Goal: Transaction & Acquisition: Purchase product/service

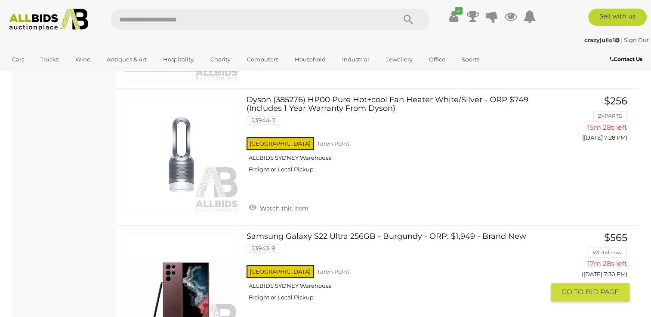
scroll to position [1349, 0]
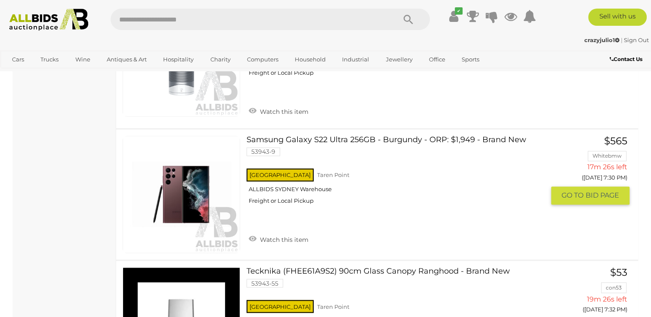
click at [195, 190] on link at bounding box center [181, 194] width 117 height 117
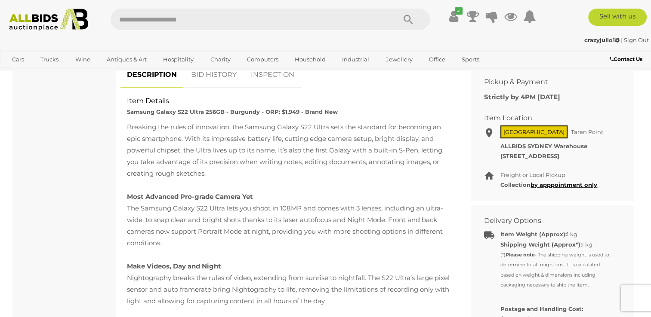
scroll to position [361, 0]
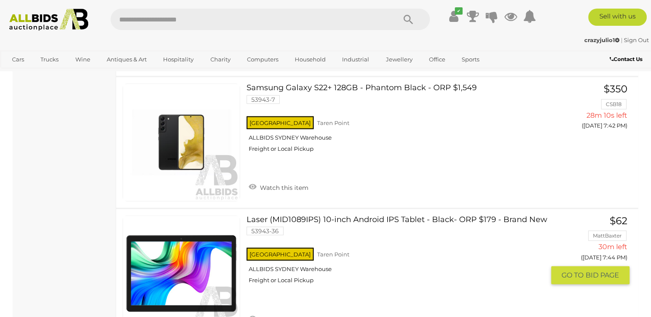
scroll to position [1883, 0]
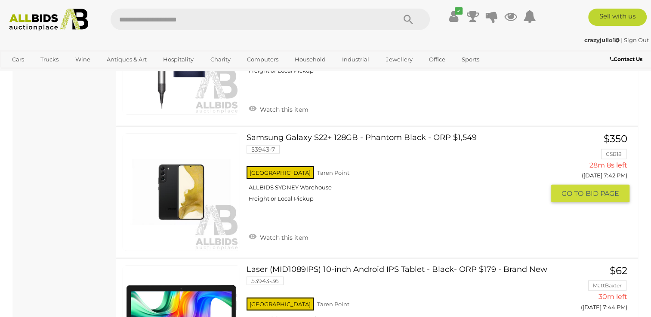
click at [182, 186] on link at bounding box center [181, 192] width 117 height 117
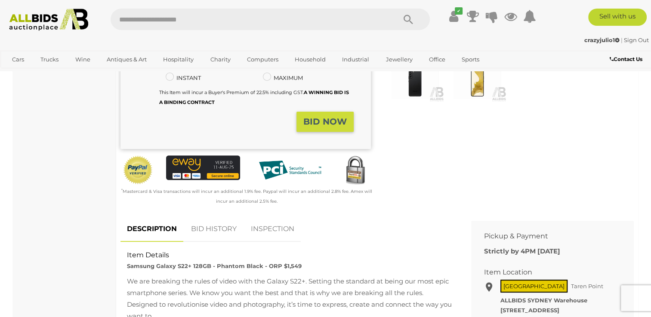
scroll to position [207, 0]
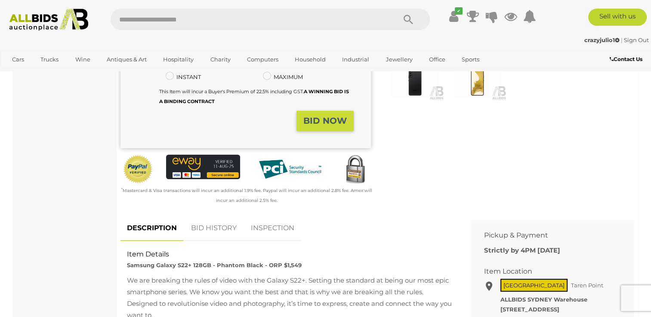
click at [216, 226] on link "BID HISTORY" at bounding box center [214, 228] width 59 height 25
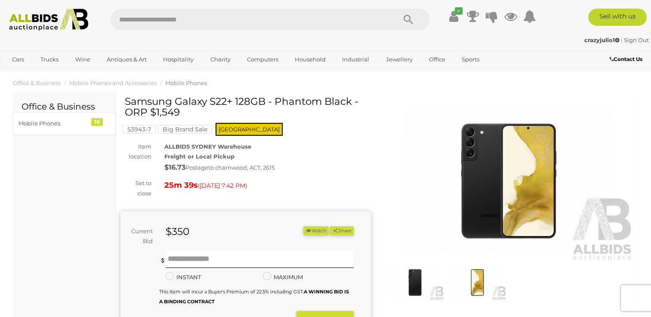
scroll to position [0, 0]
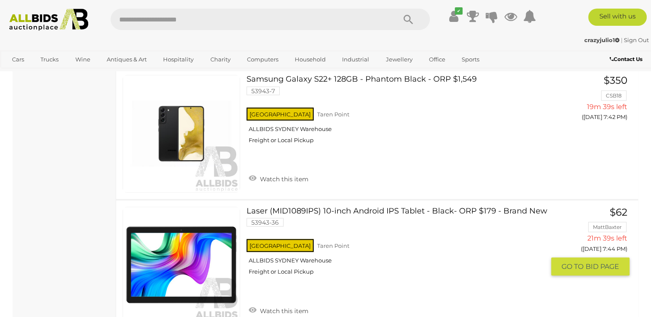
scroll to position [1681, 0]
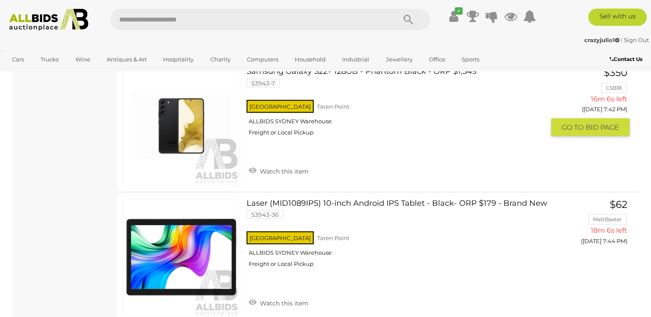
click at [263, 127] on div "NSW Taren Point ALLBIDS SYDNEY Warehouse Freight or Local Pickup" at bounding box center [395, 121] width 298 height 44
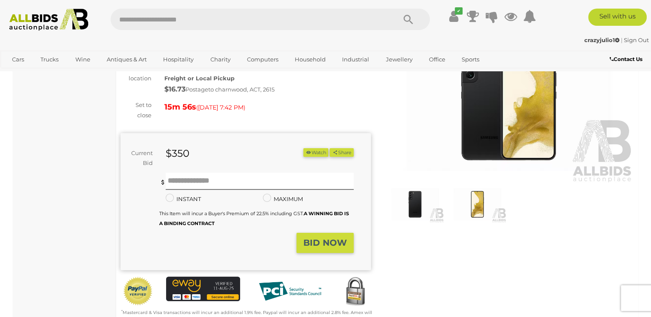
scroll to position [86, 0]
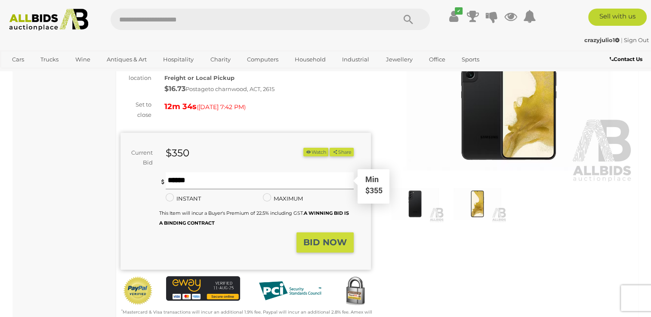
click at [188, 183] on input "text" at bounding box center [260, 180] width 188 height 17
type input "***"
click at [317, 246] on strong "BID NOW" at bounding box center [324, 242] width 43 height 10
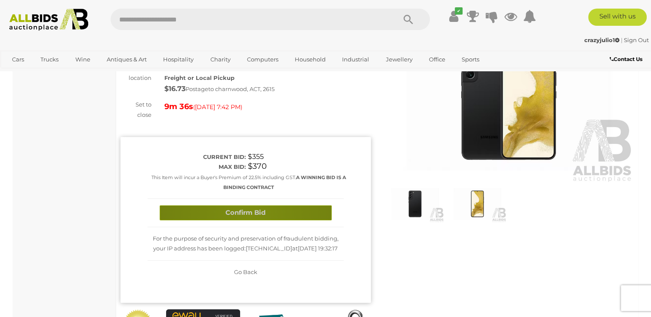
click at [250, 215] on button "Confirm Bid" at bounding box center [246, 213] width 172 height 15
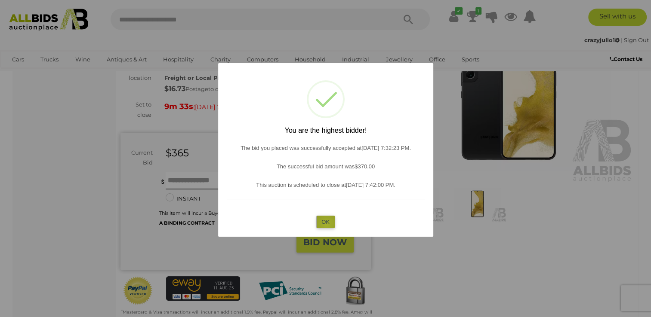
click at [326, 225] on button "OK" at bounding box center [325, 222] width 18 height 12
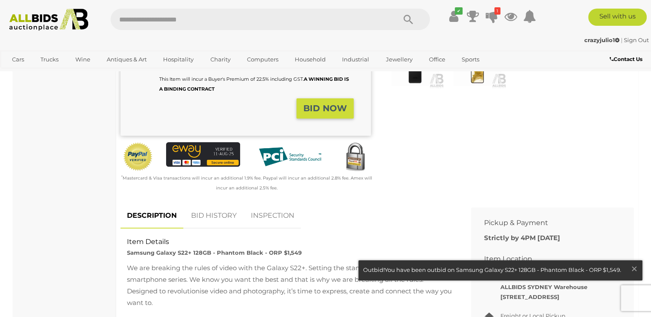
scroll to position [220, 0]
click at [216, 216] on link "BID HISTORY" at bounding box center [214, 215] width 59 height 25
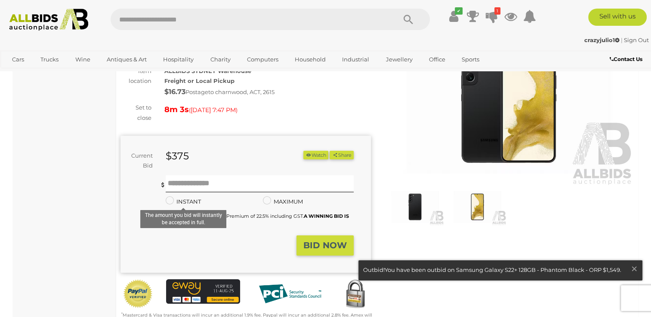
scroll to position [82, 0]
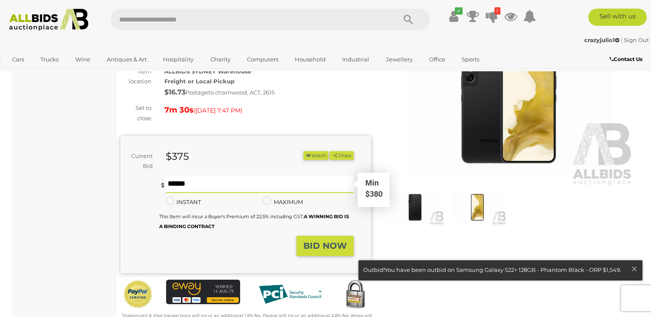
click at [179, 184] on input "text" at bounding box center [260, 184] width 188 height 17
type input "***"
click at [632, 268] on span "×" at bounding box center [634, 269] width 8 height 17
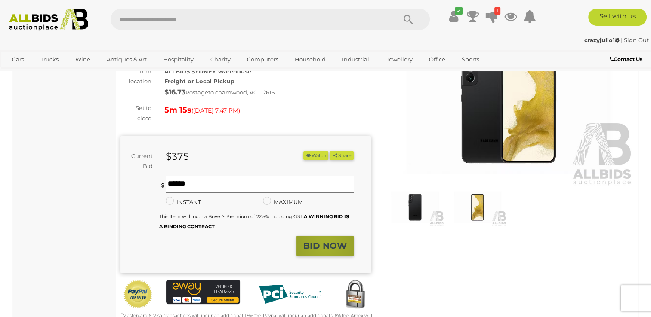
click at [325, 246] on strong "BID NOW" at bounding box center [324, 246] width 43 height 10
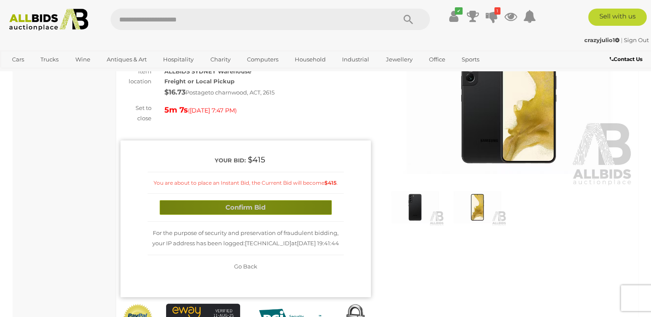
click at [253, 209] on button "Confirm Bid" at bounding box center [246, 207] width 172 height 15
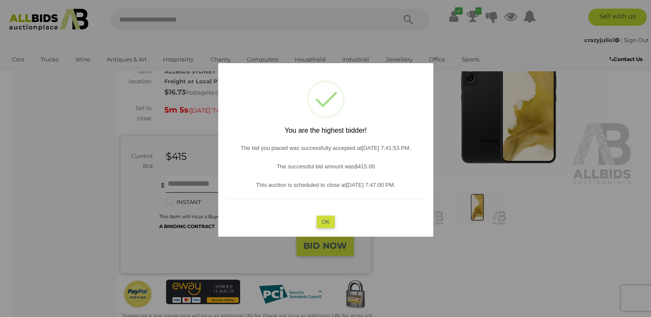
click at [331, 228] on button "OK" at bounding box center [325, 222] width 18 height 12
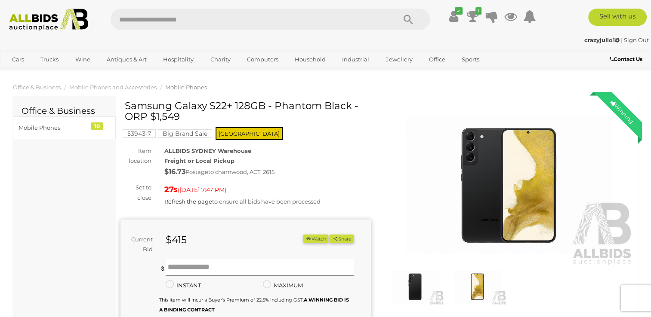
scroll to position [0, 0]
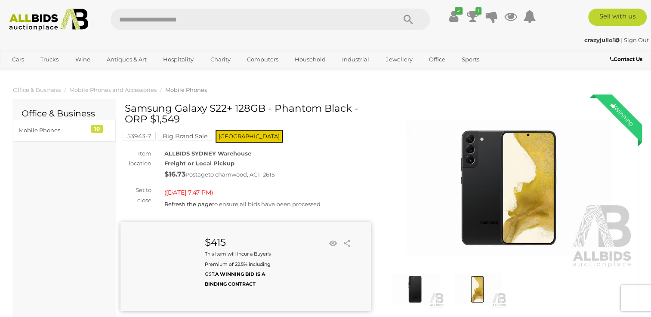
scroll to position [9, 0]
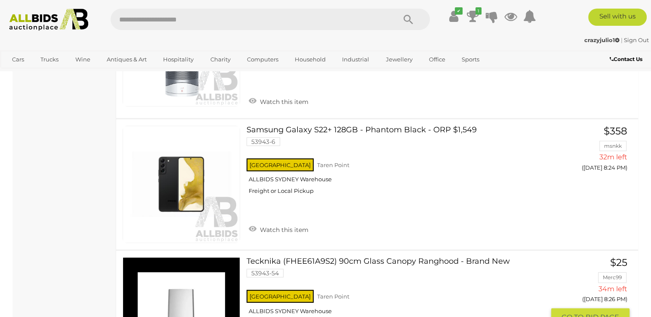
scroll to position [2411, 0]
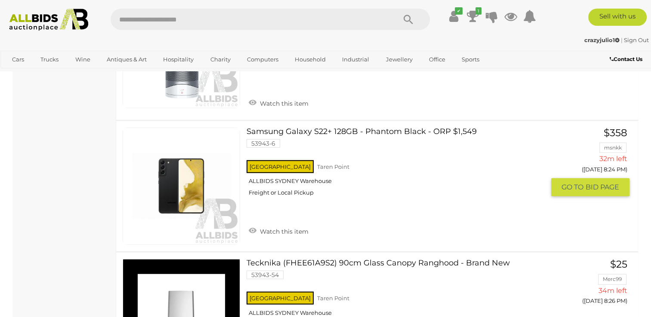
click at [179, 191] on link at bounding box center [181, 186] width 117 height 117
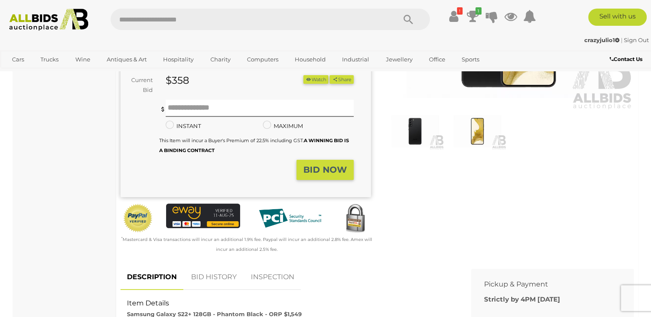
scroll to position [159, 0]
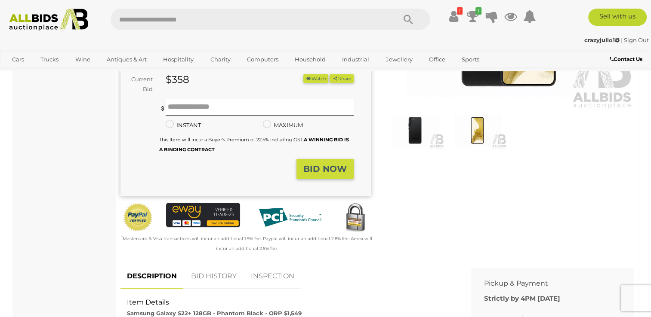
click at [209, 276] on link "BID HISTORY" at bounding box center [214, 276] width 59 height 25
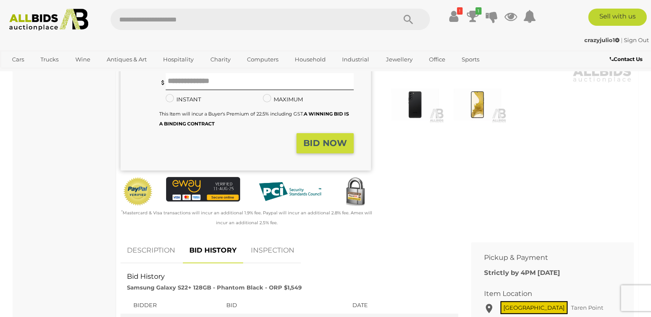
scroll to position [185, 0]
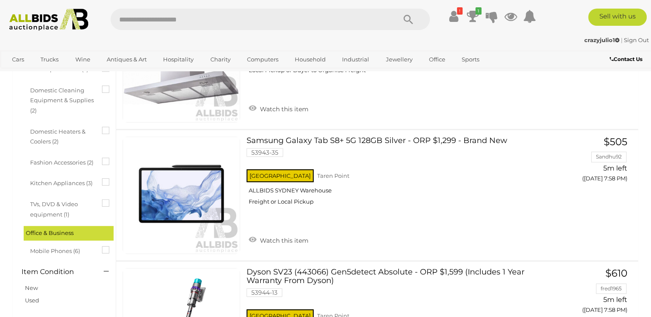
scroll to position [2346, 0]
